Goal: Task Accomplishment & Management: Manage account settings

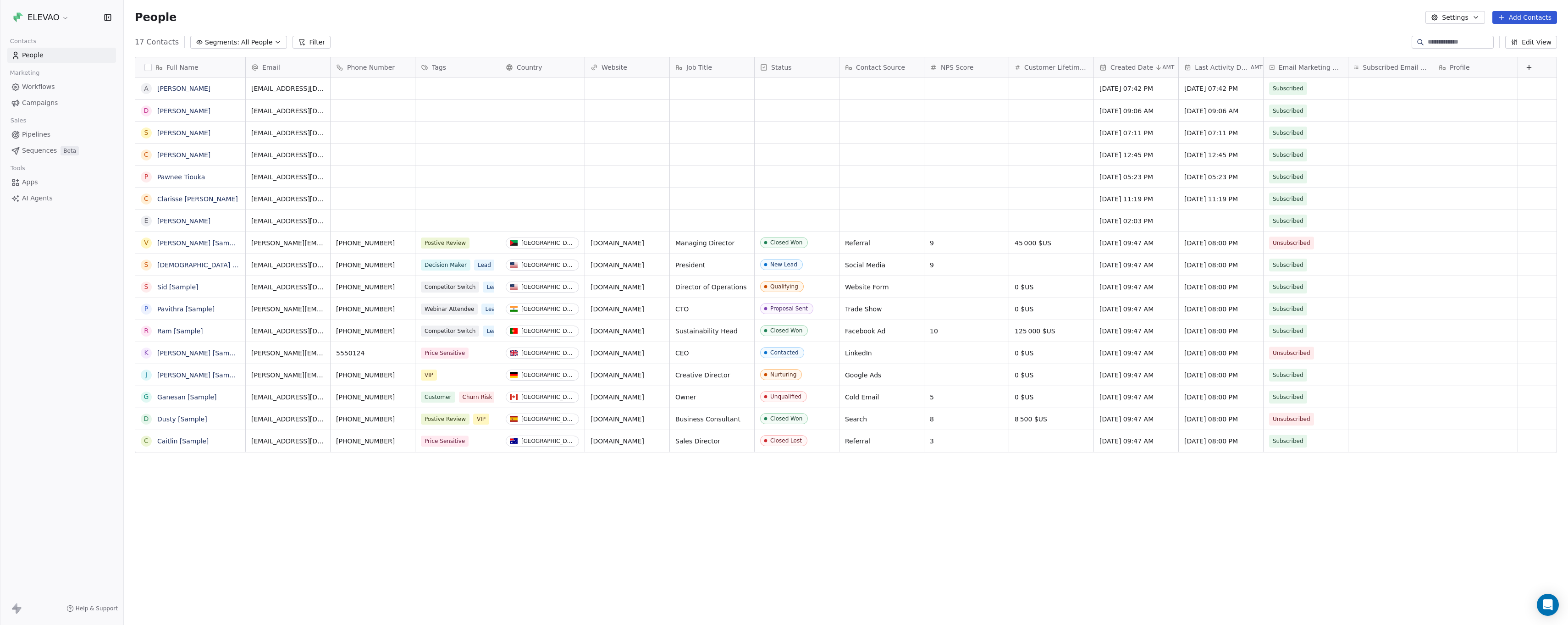
scroll to position [544, 1438]
